Goal: Learn about a topic

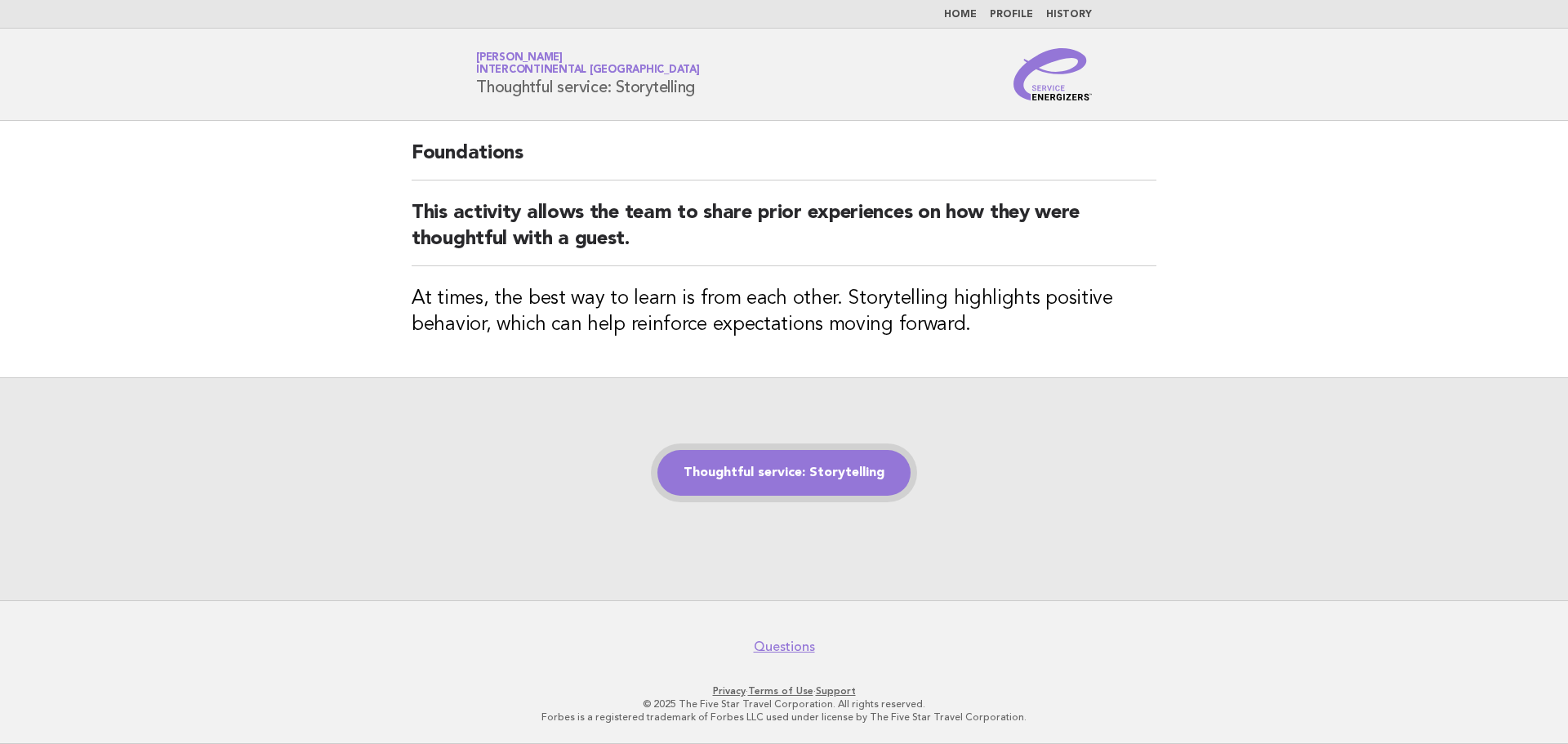
drag, startPoint x: 0, startPoint y: 0, endPoint x: 804, endPoint y: 473, distance: 932.8
click at [804, 473] on link "Thoughtful service: Storytelling" at bounding box center [784, 473] width 253 height 46
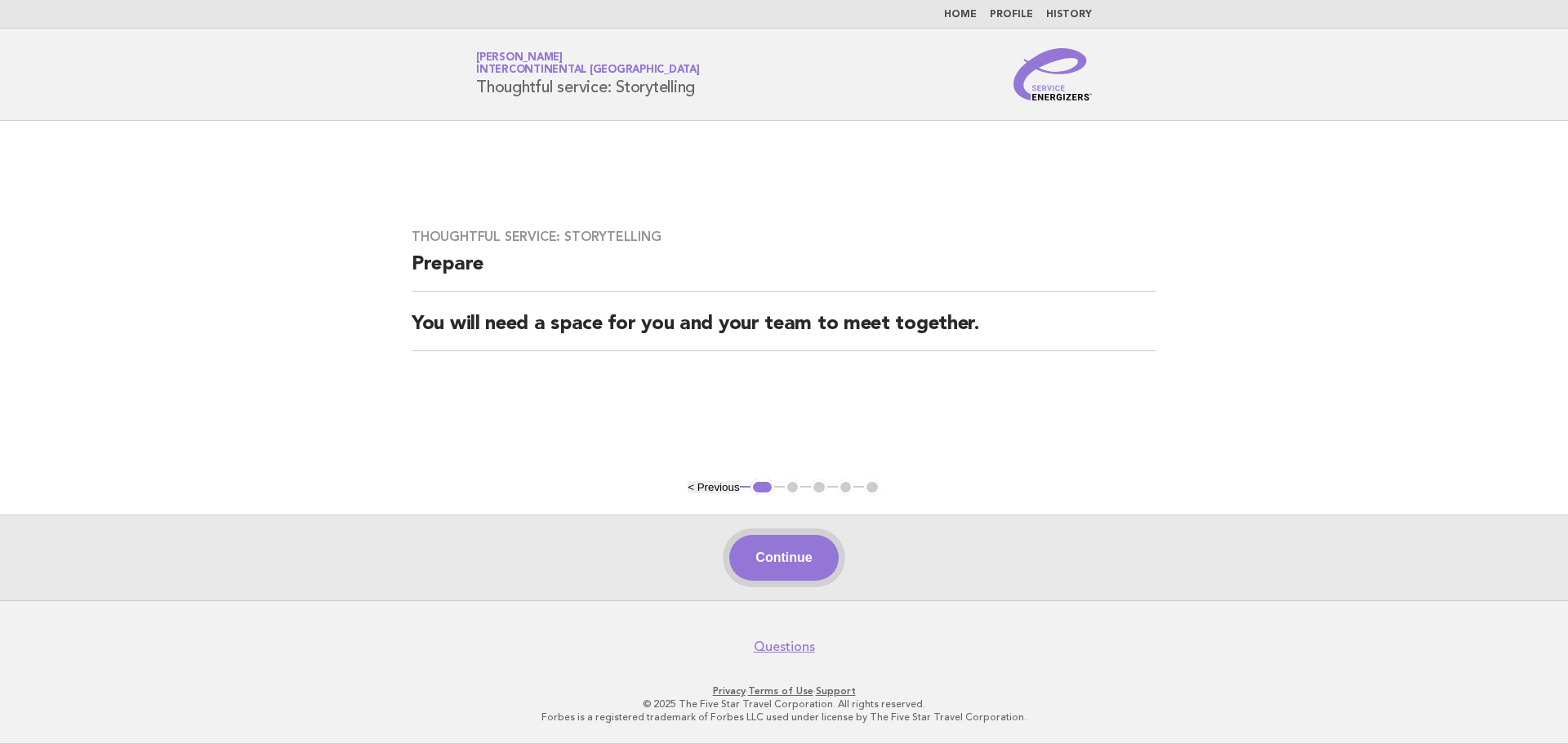
click at [776, 565] on button "Continue" at bounding box center [784, 557] width 108 height 46
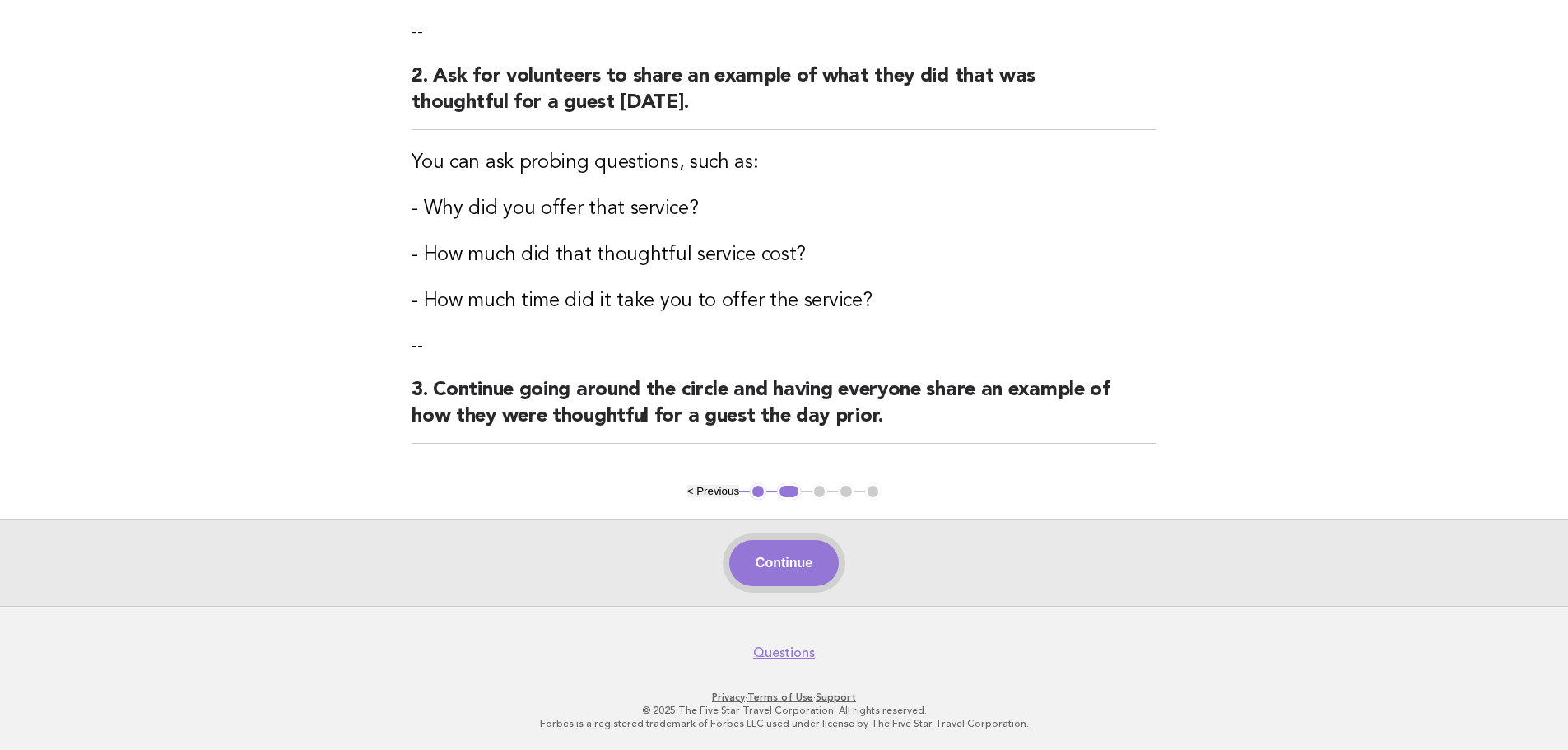
click at [788, 566] on button "Continue" at bounding box center [784, 563] width 109 height 46
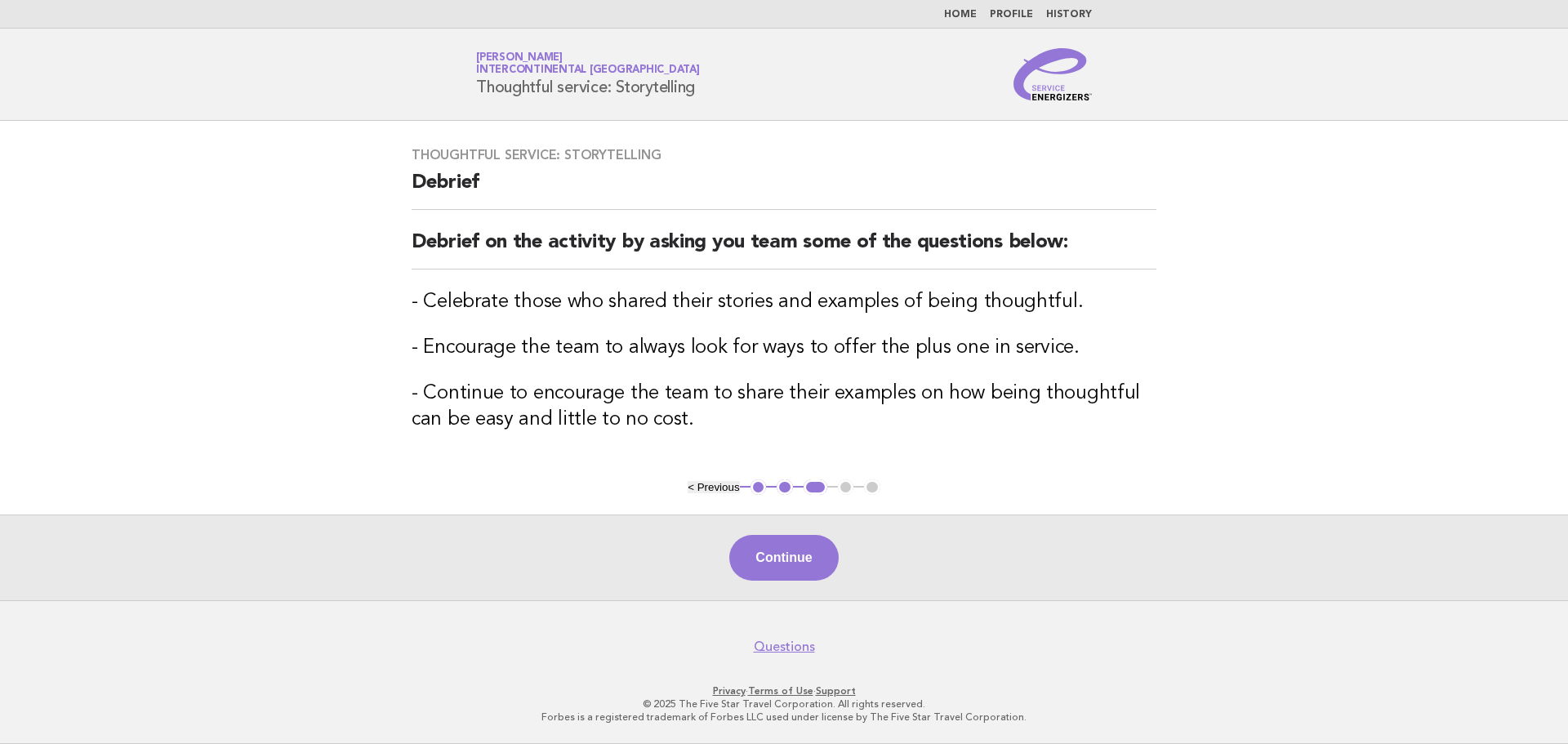
click at [782, 559] on button "Continue" at bounding box center [784, 557] width 108 height 46
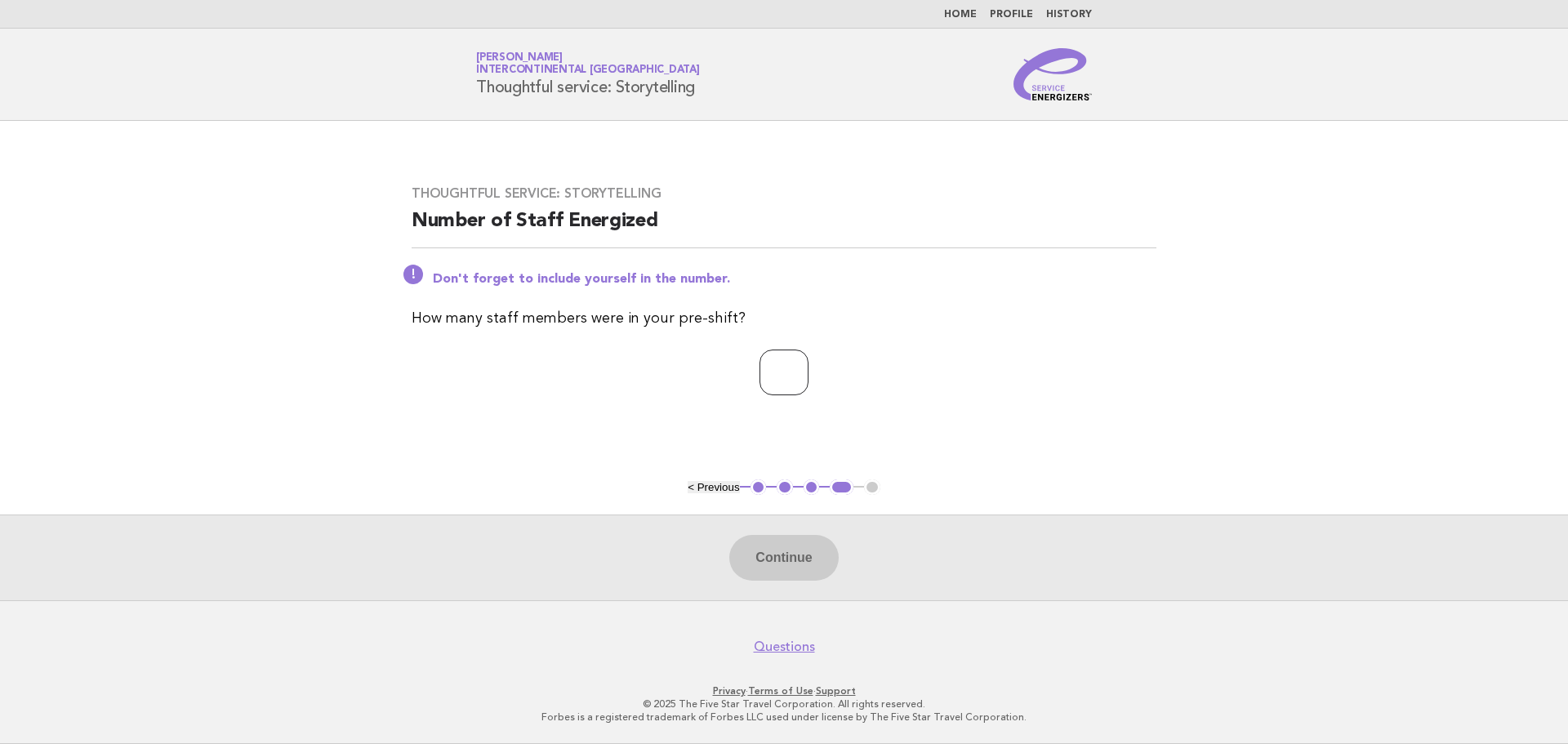
click at [776, 386] on input "number" at bounding box center [784, 372] width 49 height 46
type input "**"
click at [785, 564] on button "Continue" at bounding box center [784, 557] width 108 height 46
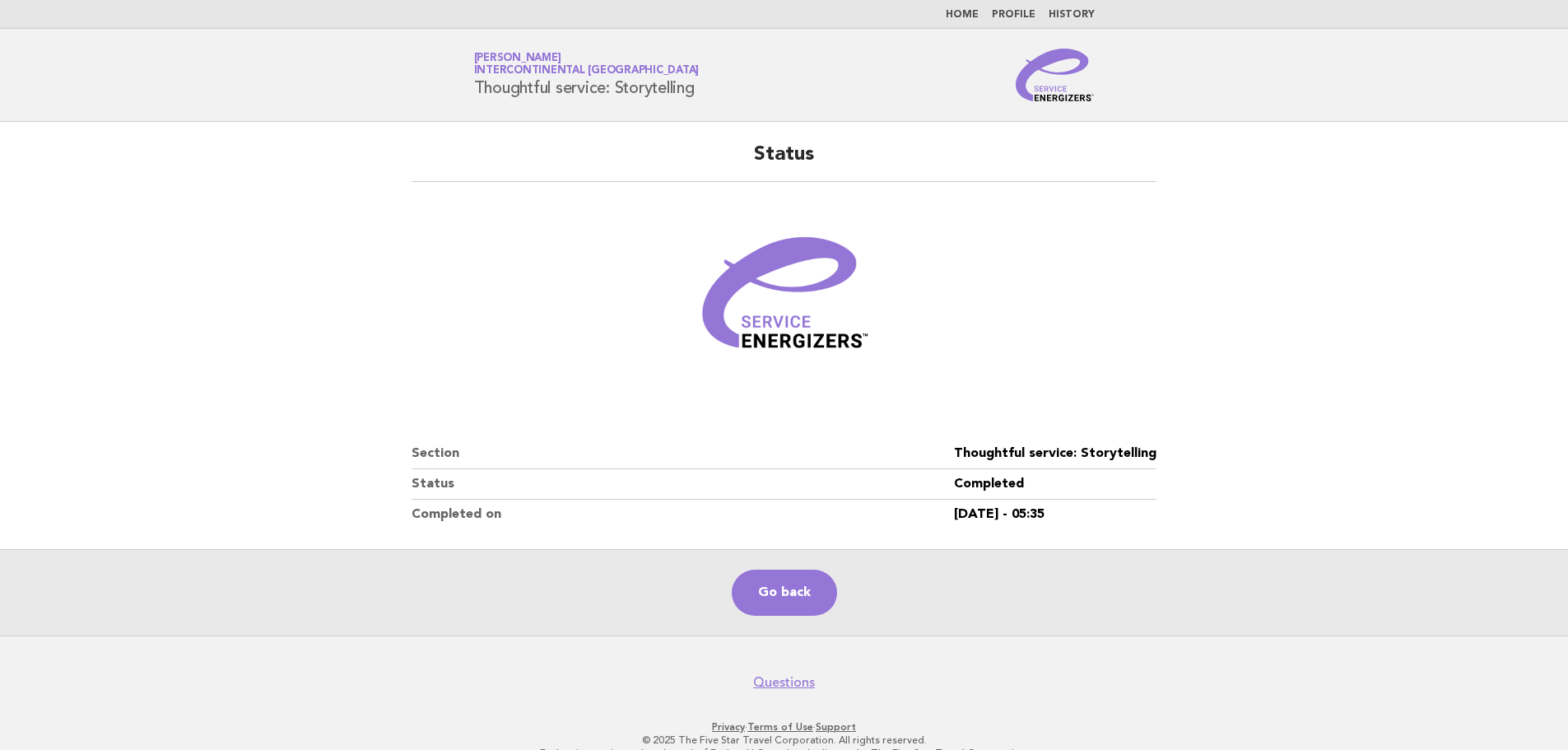
click at [968, 15] on link "Home" at bounding box center [962, 15] width 33 height 10
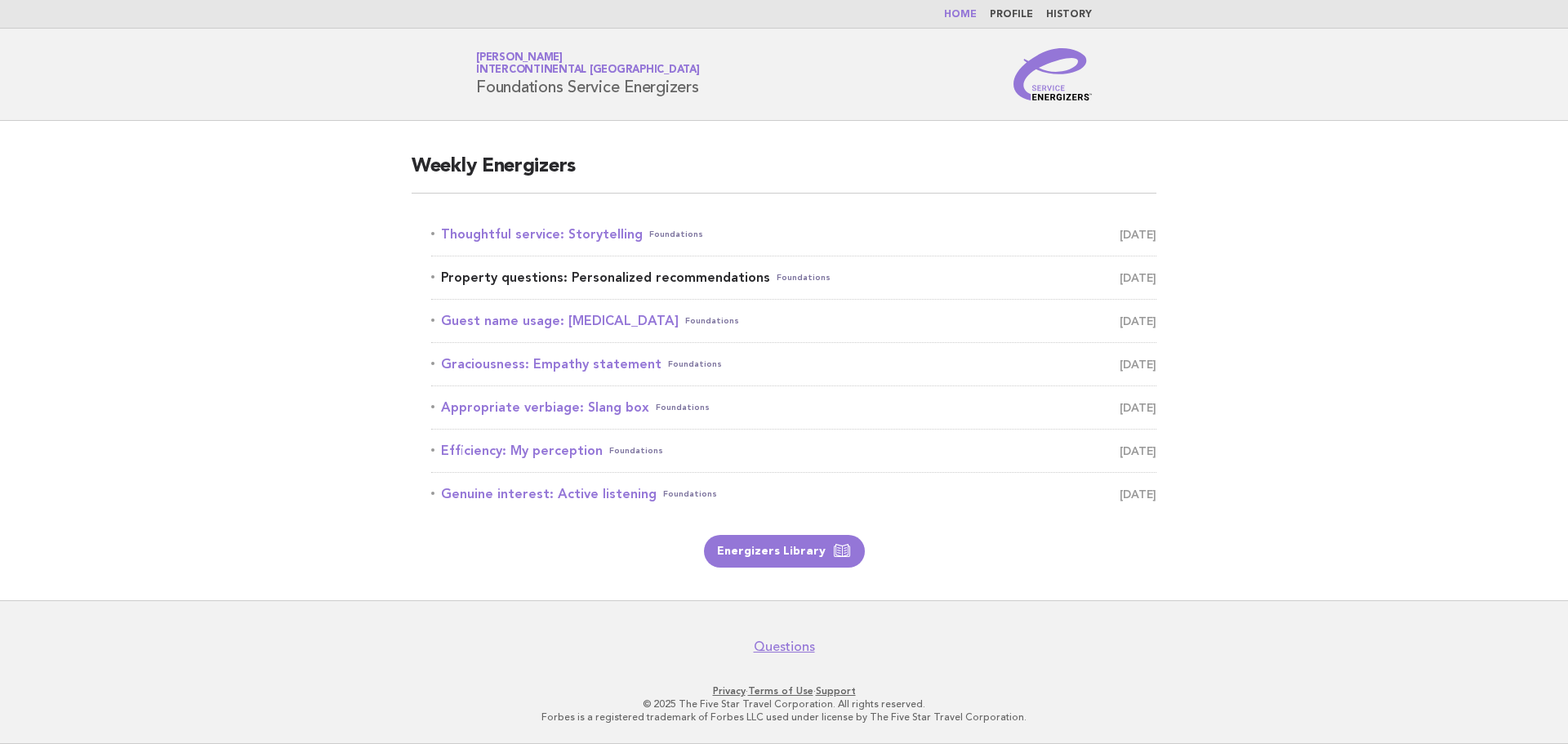
click at [575, 274] on link "Property questions: Personalized recommendations Foundations August 15" at bounding box center [793, 277] width 725 height 23
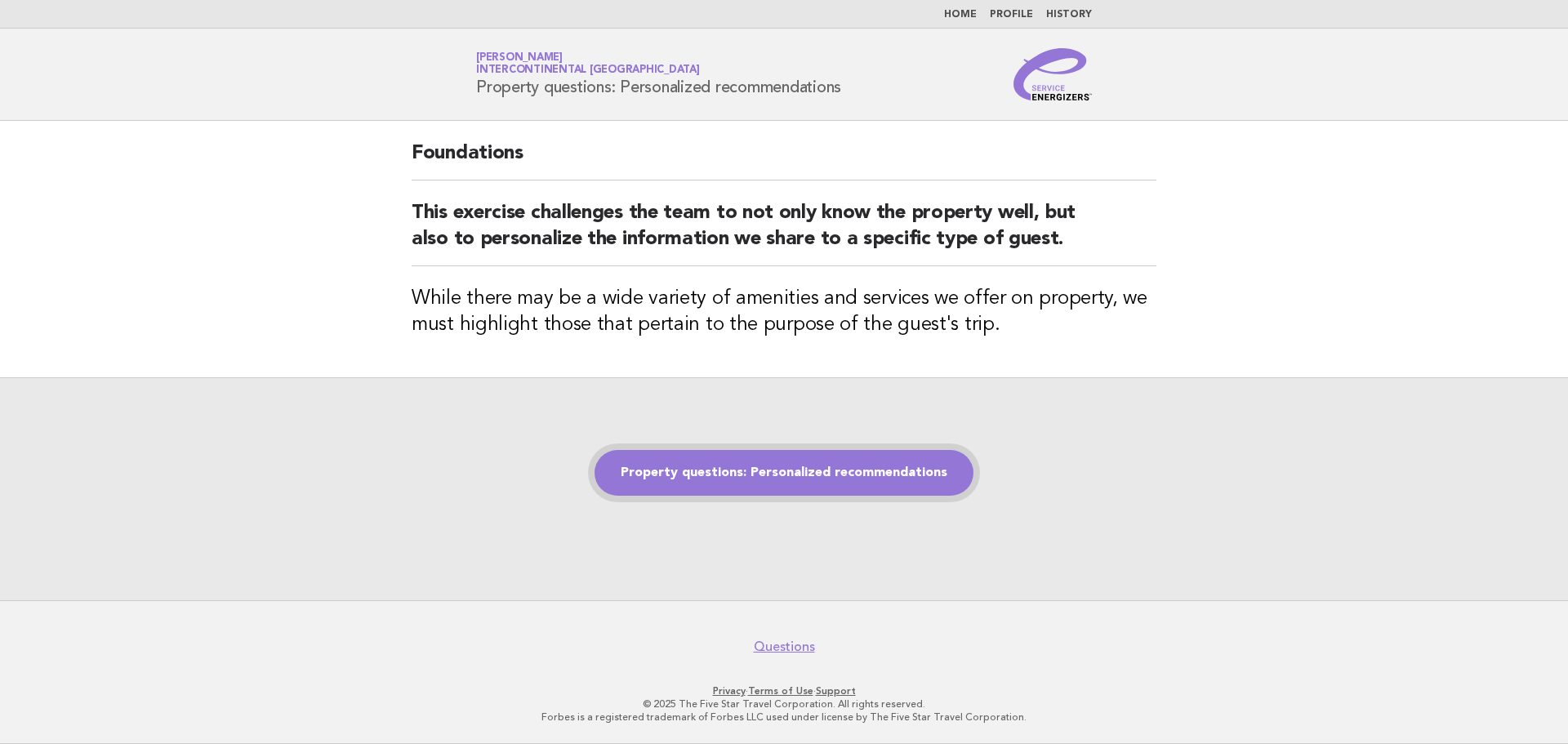
click at [758, 477] on link "Property questions: Personalized recommendations" at bounding box center [784, 473] width 379 height 46
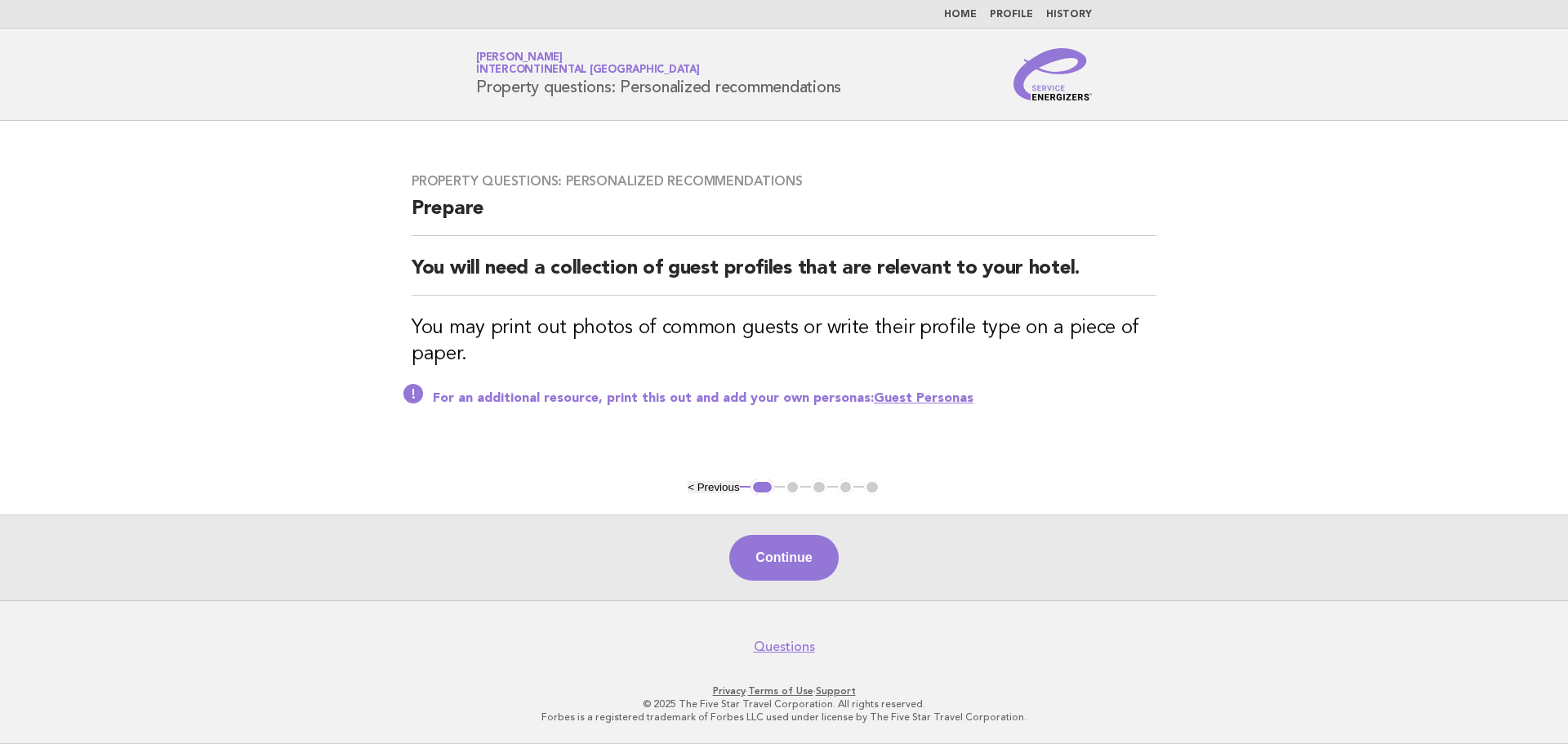
click at [896, 401] on link "Guest Personas" at bounding box center [923, 399] width 99 height 13
click at [784, 549] on button "Continue" at bounding box center [784, 557] width 108 height 46
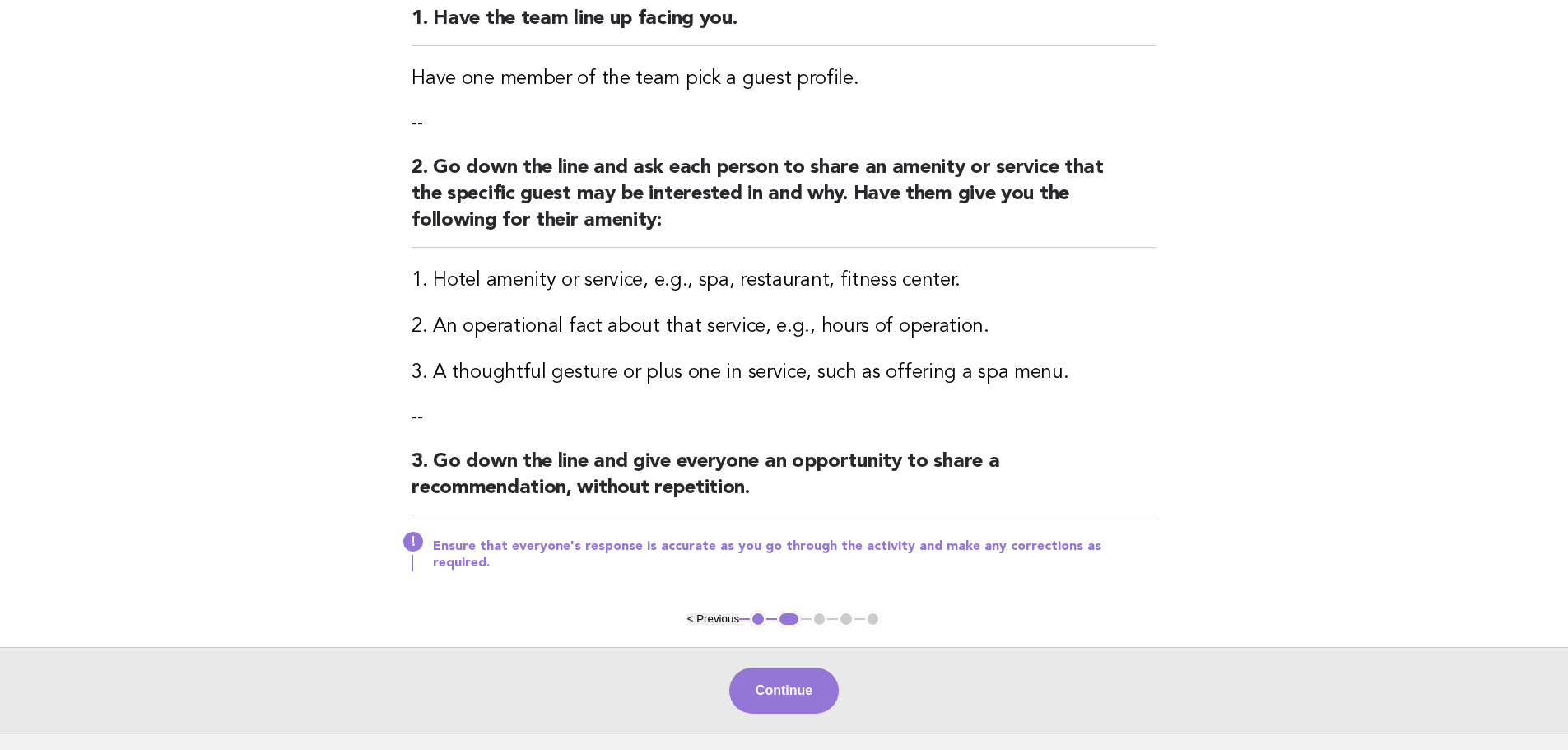
scroll to position [247, 0]
